Goal: Navigation & Orientation: Find specific page/section

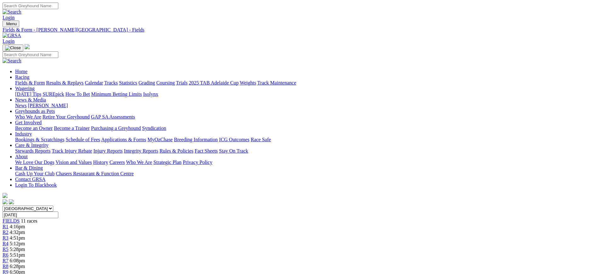
click at [21, 33] on img at bounding box center [12, 36] width 19 height 6
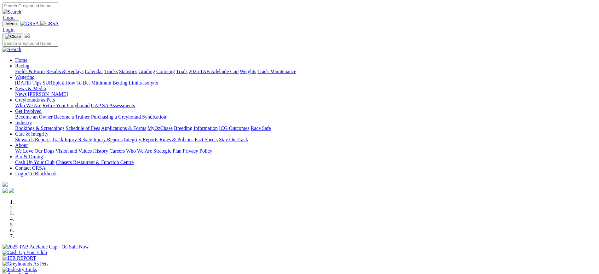
scroll to position [277, 0]
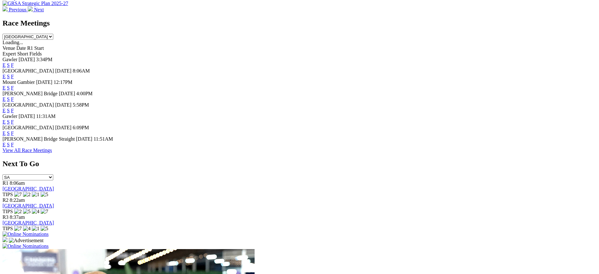
click at [14, 136] on link "F" at bounding box center [12, 132] width 3 height 5
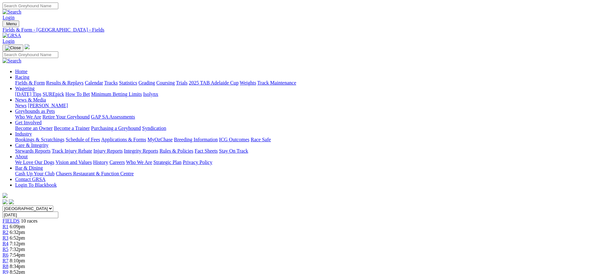
click at [68, 103] on link "[PERSON_NAME]" at bounding box center [48, 105] width 40 height 5
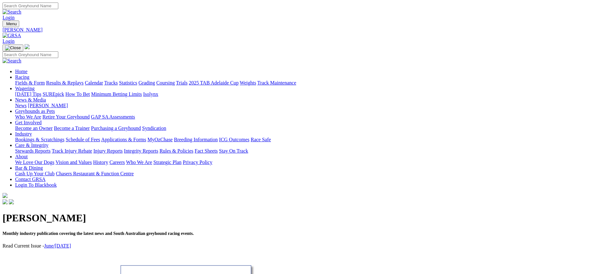
click at [26, 103] on link "News" at bounding box center [20, 105] width 11 height 5
